Goal: Task Accomplishment & Management: Complete application form

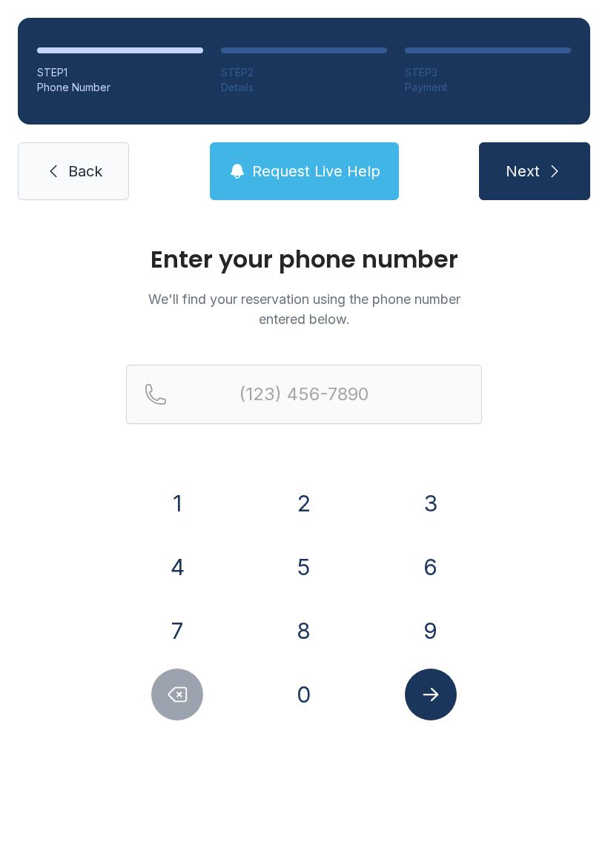
click at [307, 634] on button "8" at bounding box center [304, 631] width 52 height 52
click at [311, 708] on button "0" at bounding box center [304, 695] width 52 height 52
click at [308, 702] on button "0" at bounding box center [304, 695] width 52 height 52
click at [437, 698] on icon "Submit lookup form" at bounding box center [431, 694] width 22 height 22
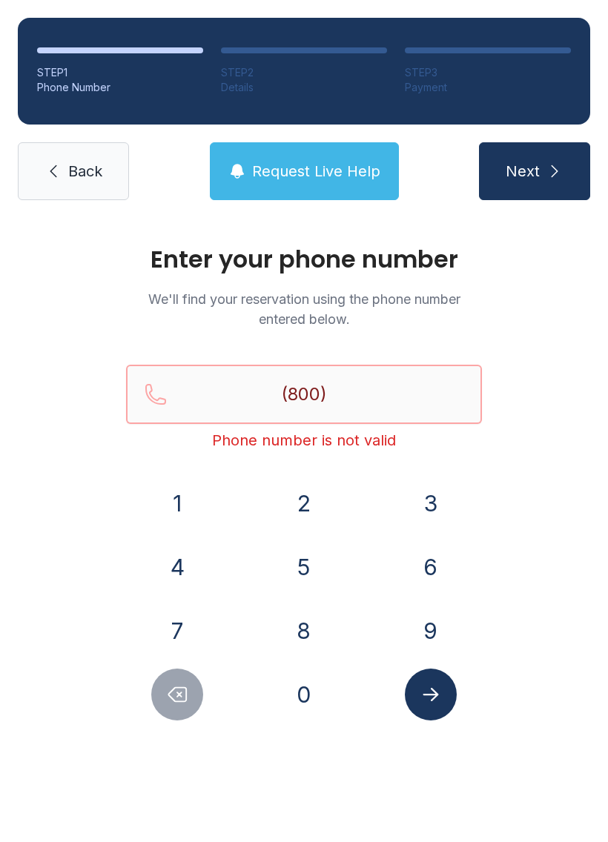
click at [365, 402] on input "(800)" at bounding box center [304, 394] width 356 height 59
click at [585, 494] on div "Enter your phone number We'll find your reservation using the phone number ente…" at bounding box center [304, 499] width 608 height 562
click at [174, 697] on icon "Delete number" at bounding box center [177, 694] width 22 height 22
click at [182, 709] on button "Delete number" at bounding box center [177, 695] width 52 height 52
click at [308, 695] on button "0" at bounding box center [304, 695] width 52 height 52
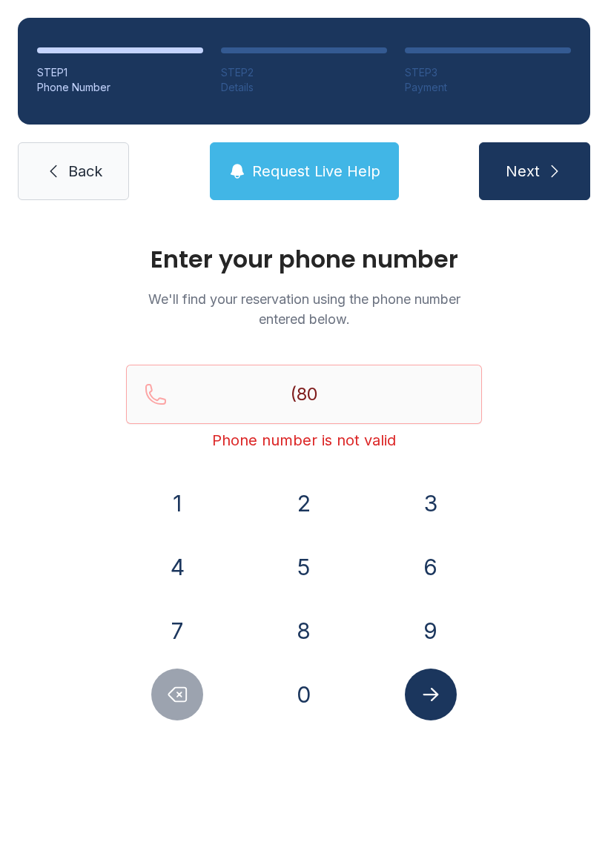
click at [422, 507] on button "3" at bounding box center [431, 503] width 52 height 52
click at [185, 580] on button "4" at bounding box center [177, 567] width 52 height 52
click at [312, 649] on button "8" at bounding box center [304, 631] width 52 height 52
click at [182, 692] on icon "Delete number" at bounding box center [177, 694] width 22 height 22
click at [174, 569] on button "4" at bounding box center [177, 567] width 52 height 52
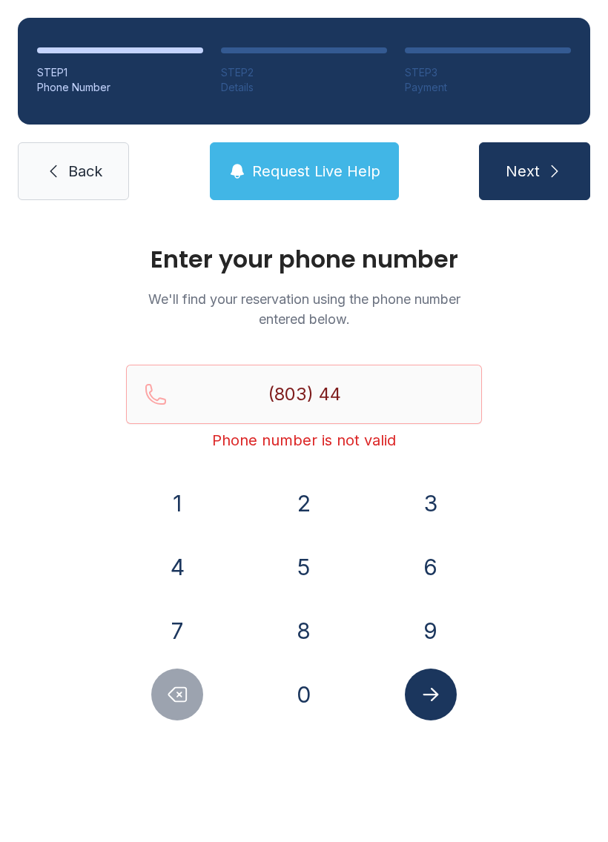
click at [309, 629] on button "8" at bounding box center [304, 631] width 52 height 52
click at [315, 704] on button "0" at bounding box center [304, 695] width 52 height 52
click at [309, 634] on button "8" at bounding box center [304, 631] width 52 height 52
click at [193, 504] on button "1" at bounding box center [177, 503] width 52 height 52
click at [314, 512] on button "2" at bounding box center [304, 503] width 52 height 52
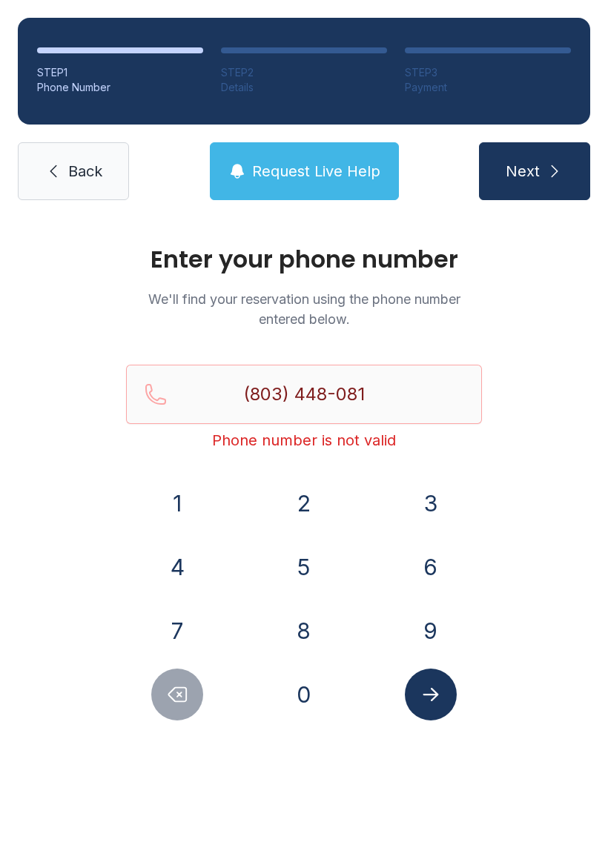
type input "[PHONE_NUMBER]"
click at [433, 709] on button "Submit lookup form" at bounding box center [431, 695] width 52 height 52
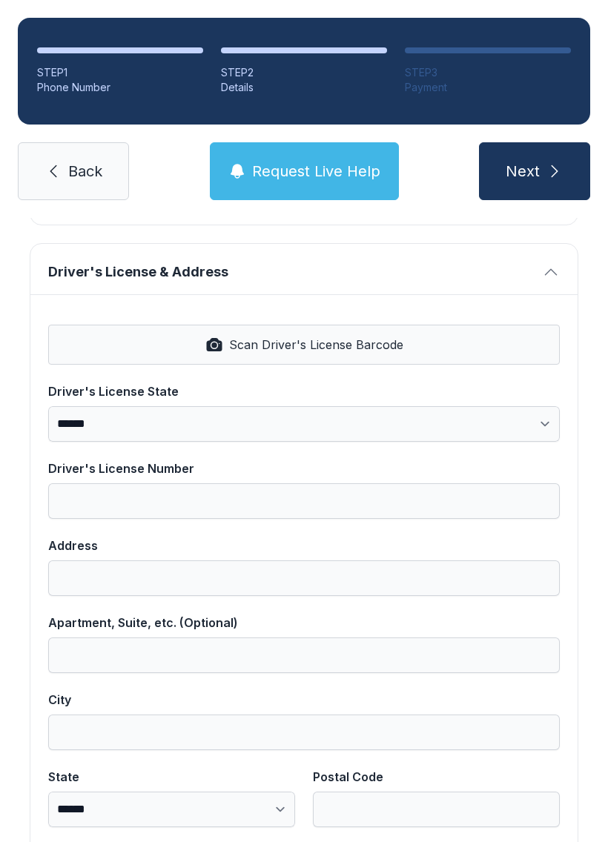
scroll to position [556, 0]
click at [264, 345] on span "Scan Driver's License Barcode" at bounding box center [316, 344] width 174 height 18
select select "**"
type input "********"
type input "**********"
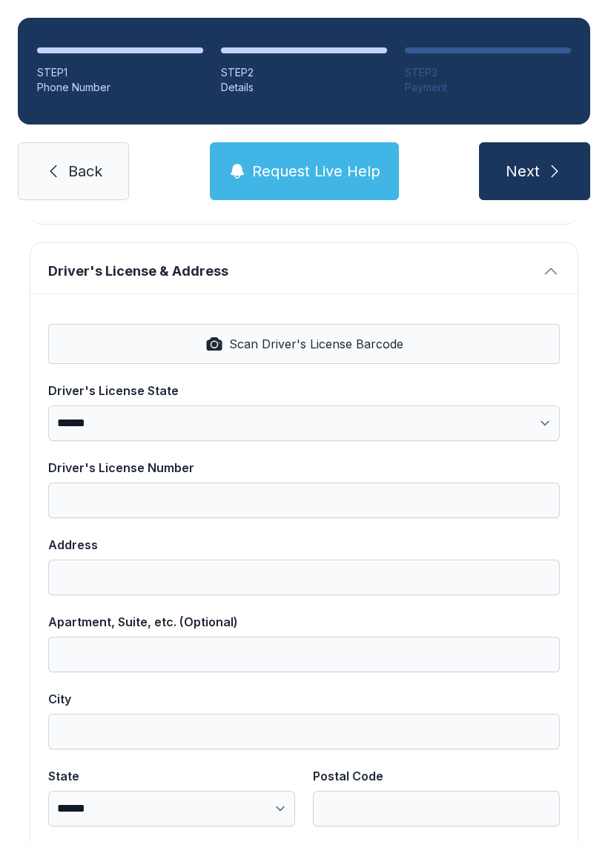
type input "*********"
select select "**"
type input "*****"
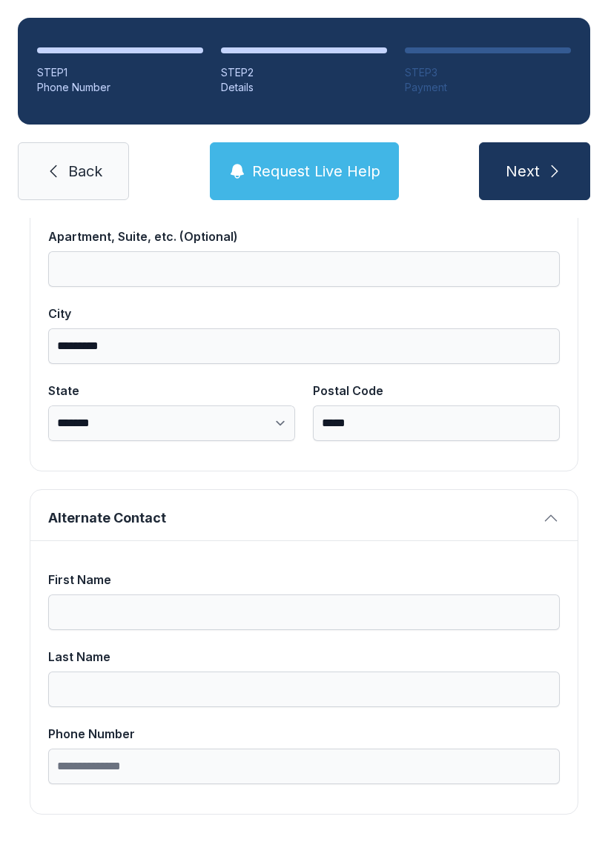
scroll to position [941, 0]
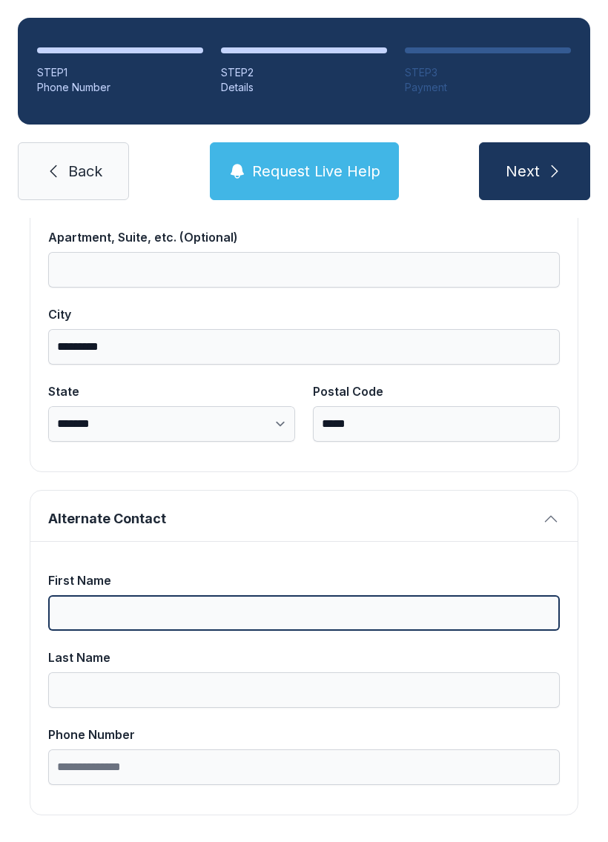
click at [136, 629] on input "First Name" at bounding box center [303, 613] width 511 height 36
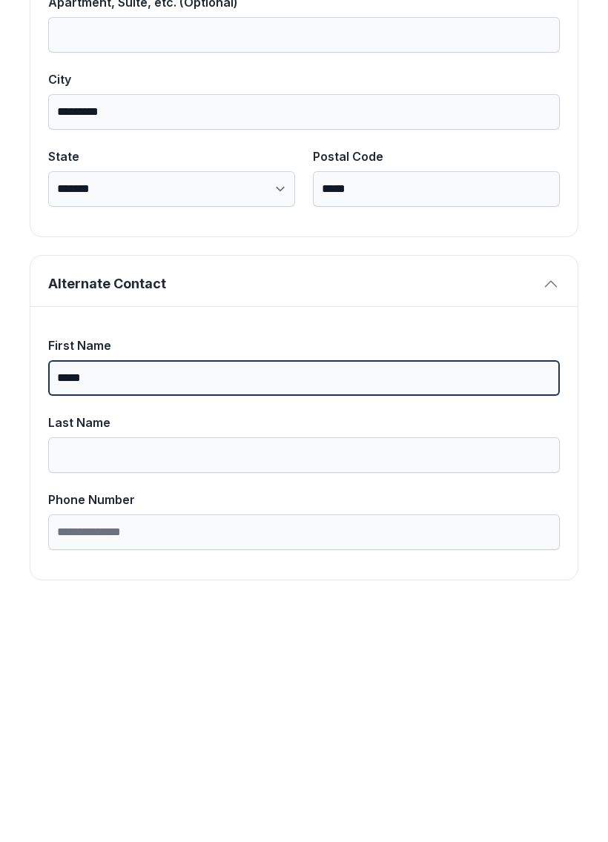
type input "*****"
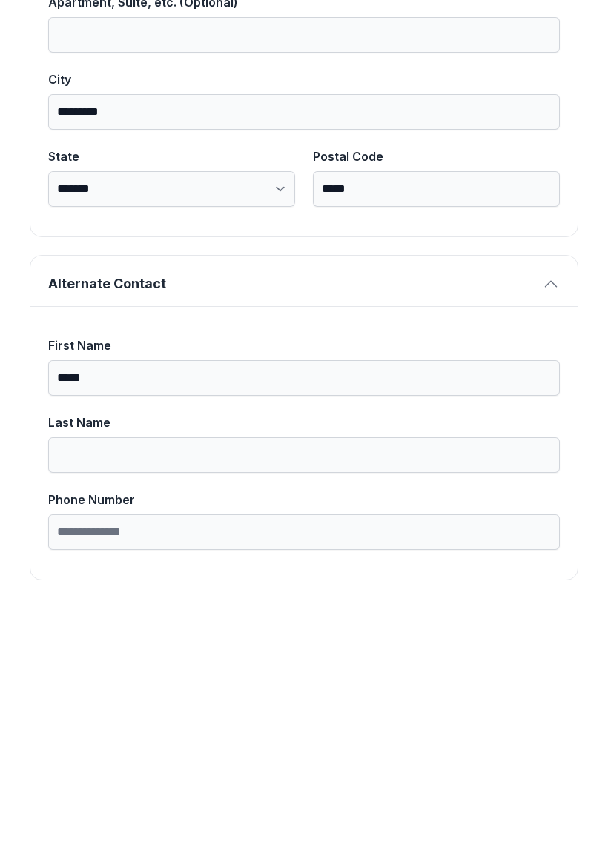
click at [119, 672] on input "Last Name" at bounding box center [303, 690] width 511 height 36
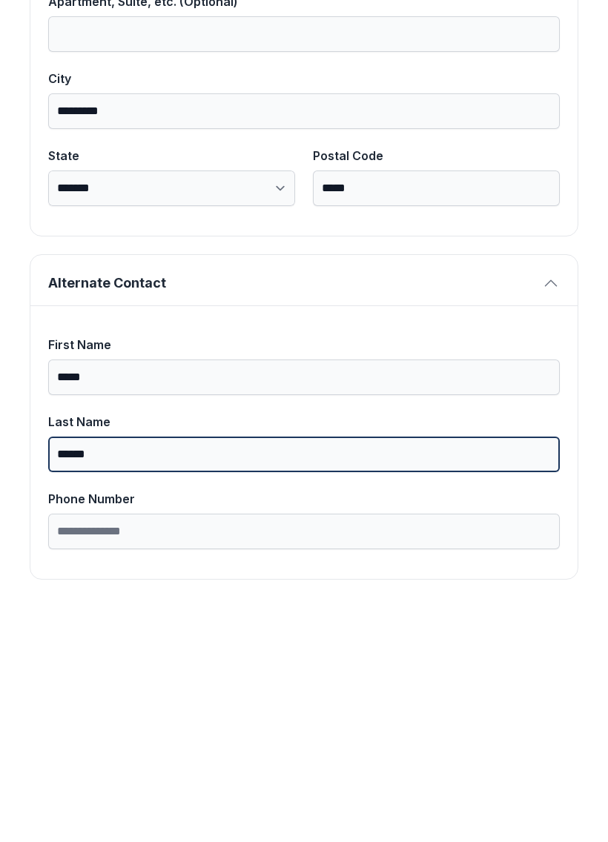
scroll to position [941, 0]
type input "******"
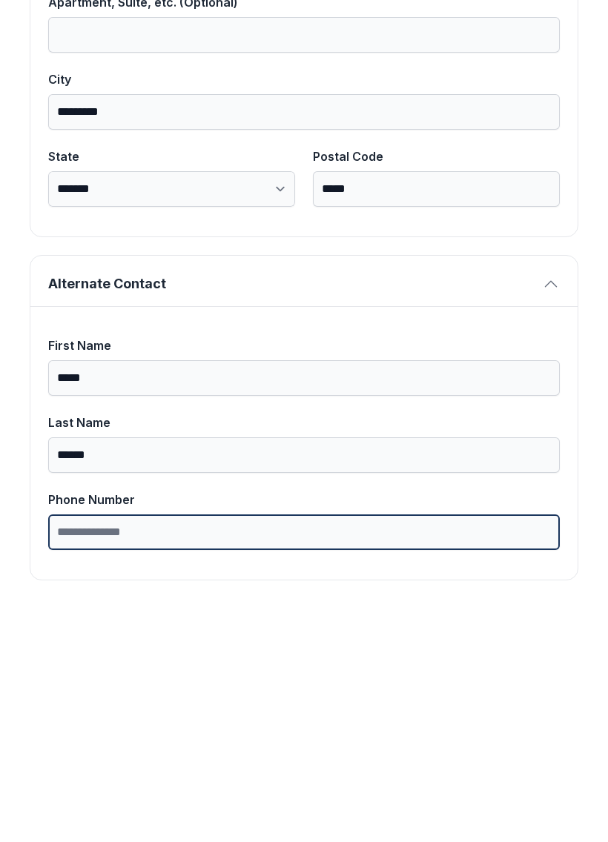
click at [160, 749] on input "Phone Number" at bounding box center [303, 767] width 511 height 36
type input "**********"
click at [534, 142] on button "Next" at bounding box center [534, 171] width 111 height 58
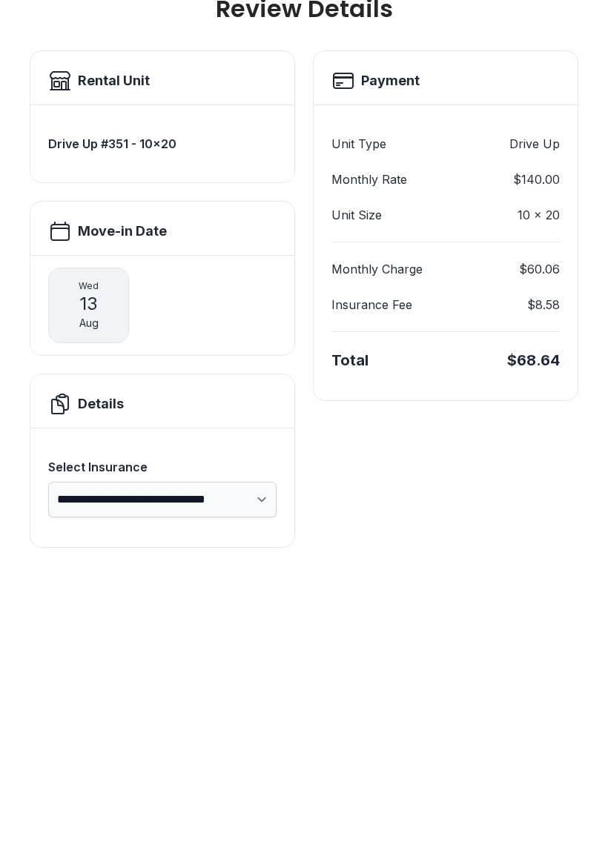
scroll to position [0, 0]
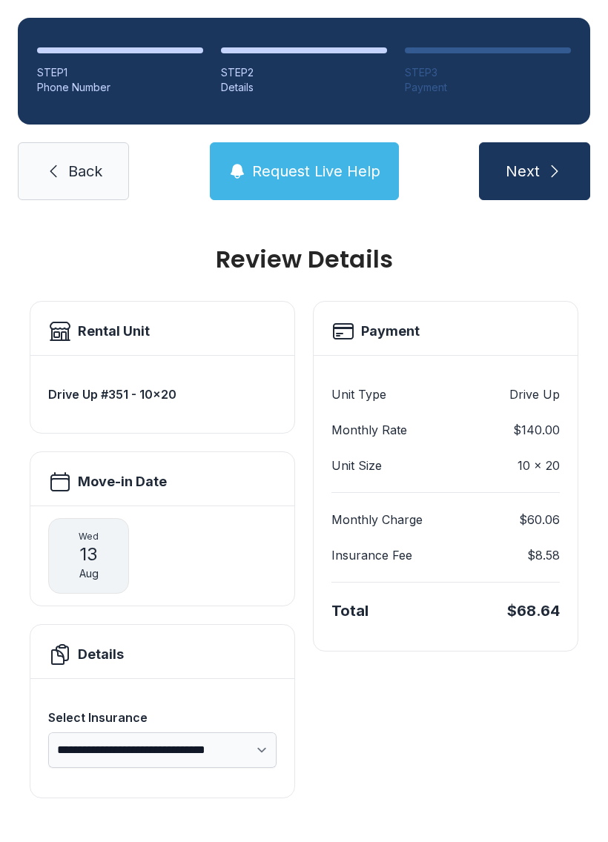
click at [87, 161] on span "Back" at bounding box center [85, 171] width 34 height 21
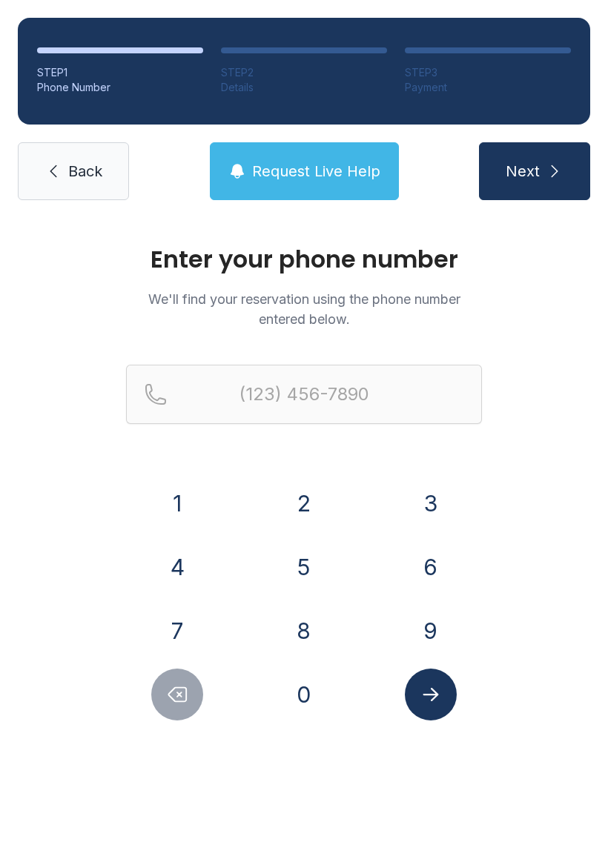
click at [71, 179] on span "Back" at bounding box center [85, 171] width 34 height 21
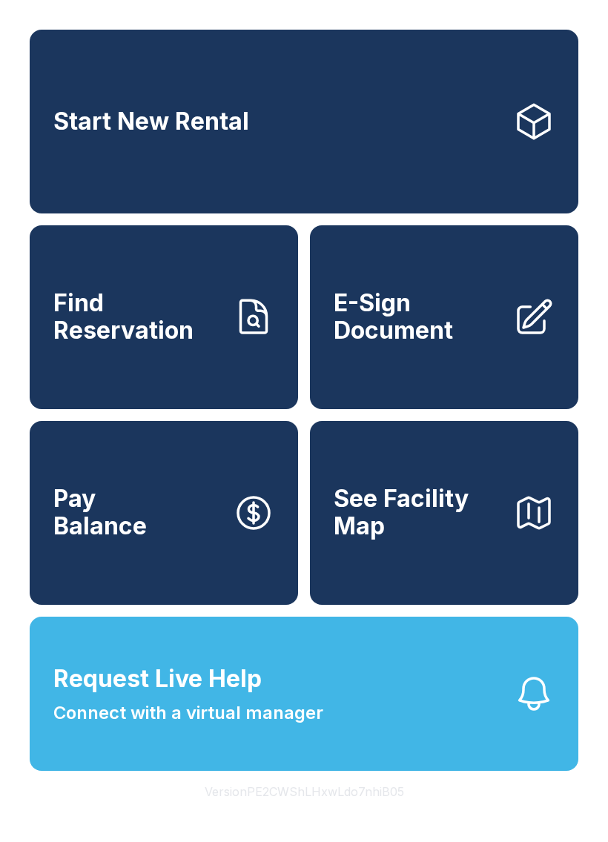
click at [454, 344] on span "E-Sign Document" at bounding box center [418, 317] width 168 height 54
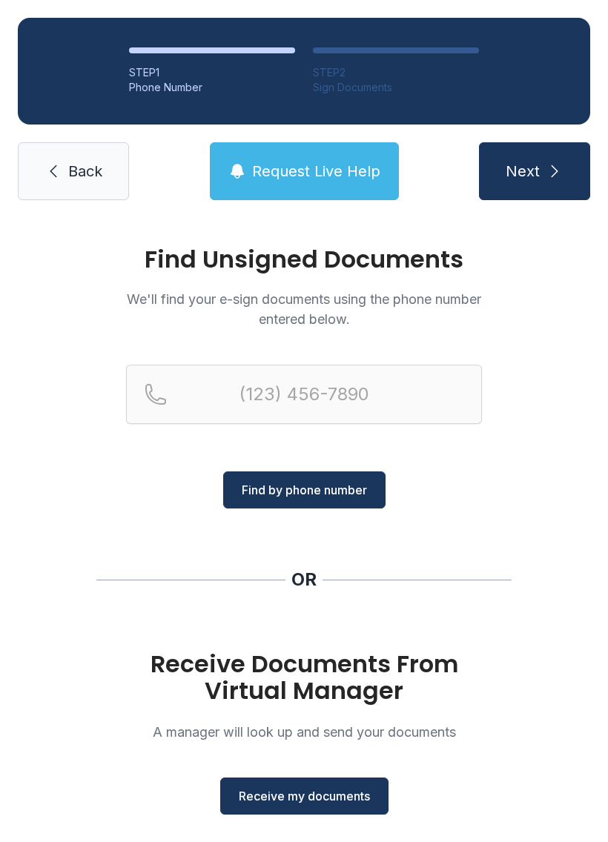
click at [328, 785] on button "Receive my documents" at bounding box center [304, 796] width 168 height 37
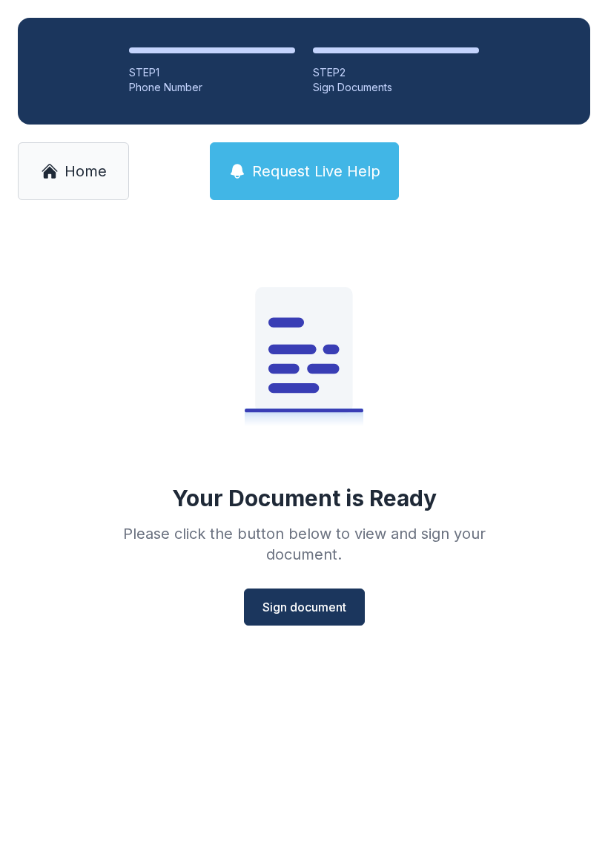
click at [327, 612] on span "Sign document" at bounding box center [304, 607] width 84 height 18
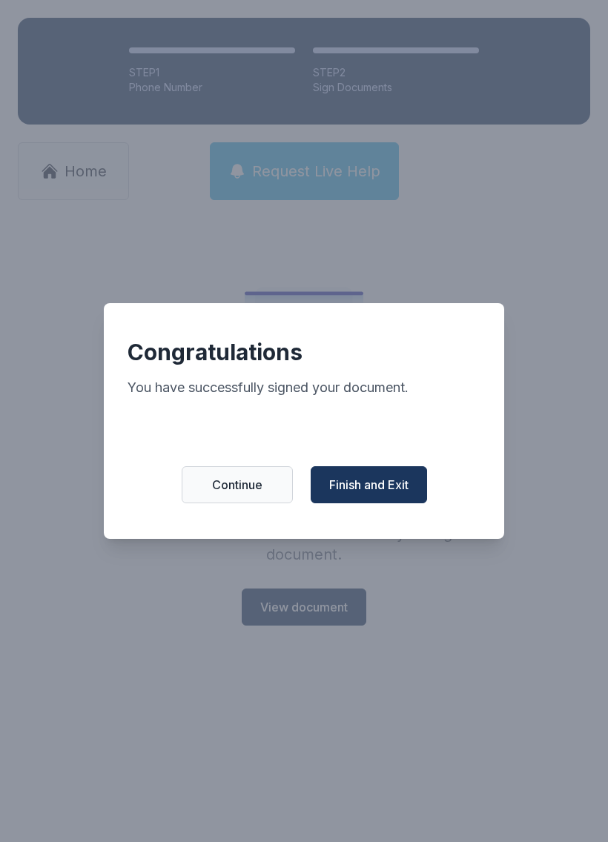
click at [385, 503] on button "Finish and Exit" at bounding box center [369, 484] width 116 height 37
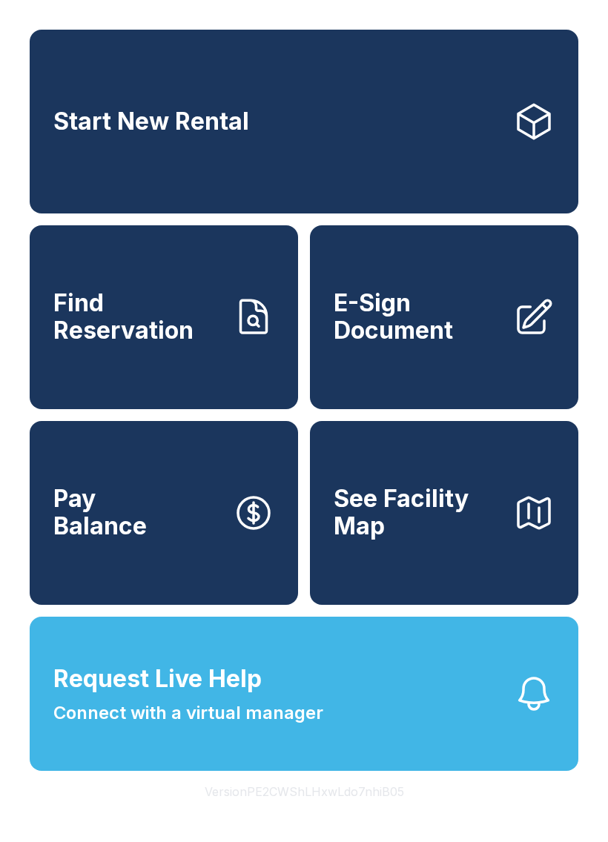
click at [451, 333] on span "E-Sign Document" at bounding box center [418, 317] width 168 height 54
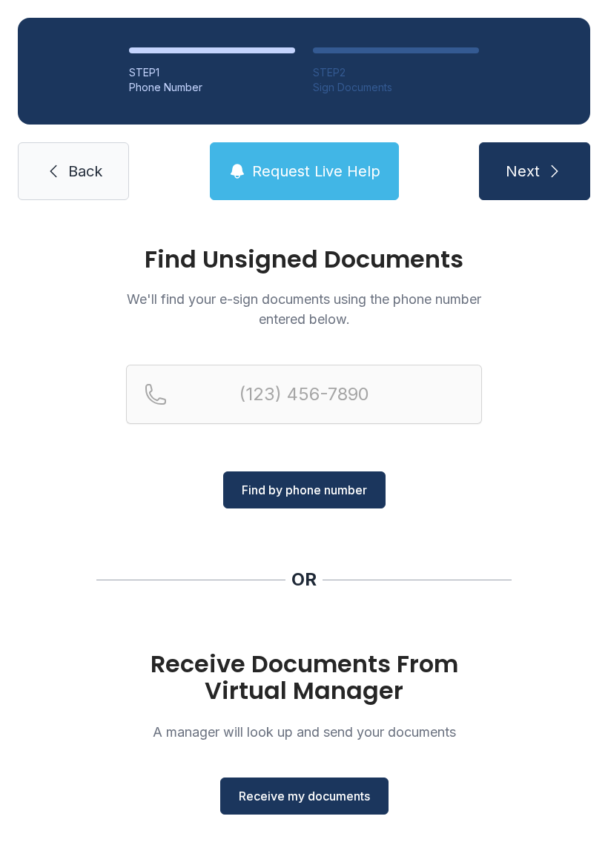
click at [319, 795] on span "Receive my documents" at bounding box center [304, 796] width 131 height 18
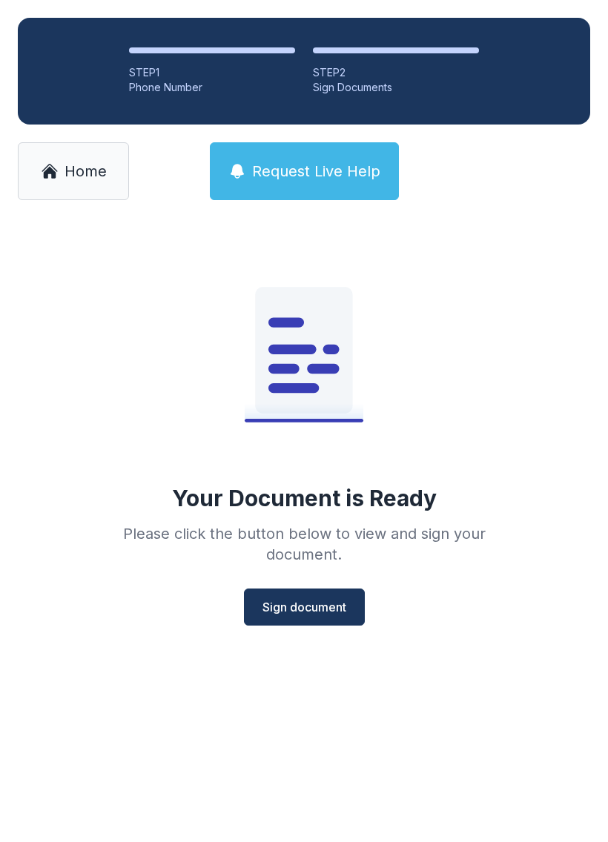
click at [321, 625] on button "Sign document" at bounding box center [304, 607] width 121 height 37
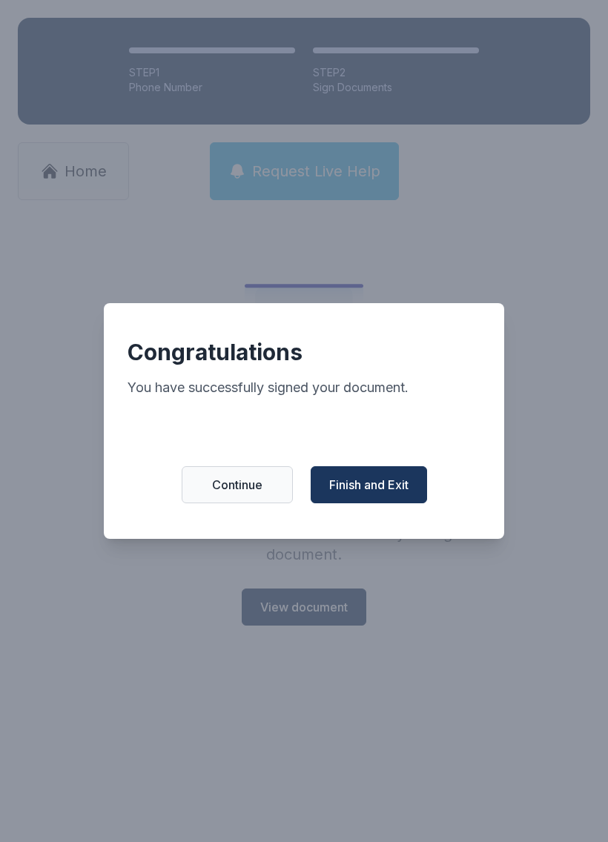
click at [378, 494] on span "Finish and Exit" at bounding box center [368, 485] width 79 height 18
